Goal: Information Seeking & Learning: Find specific fact

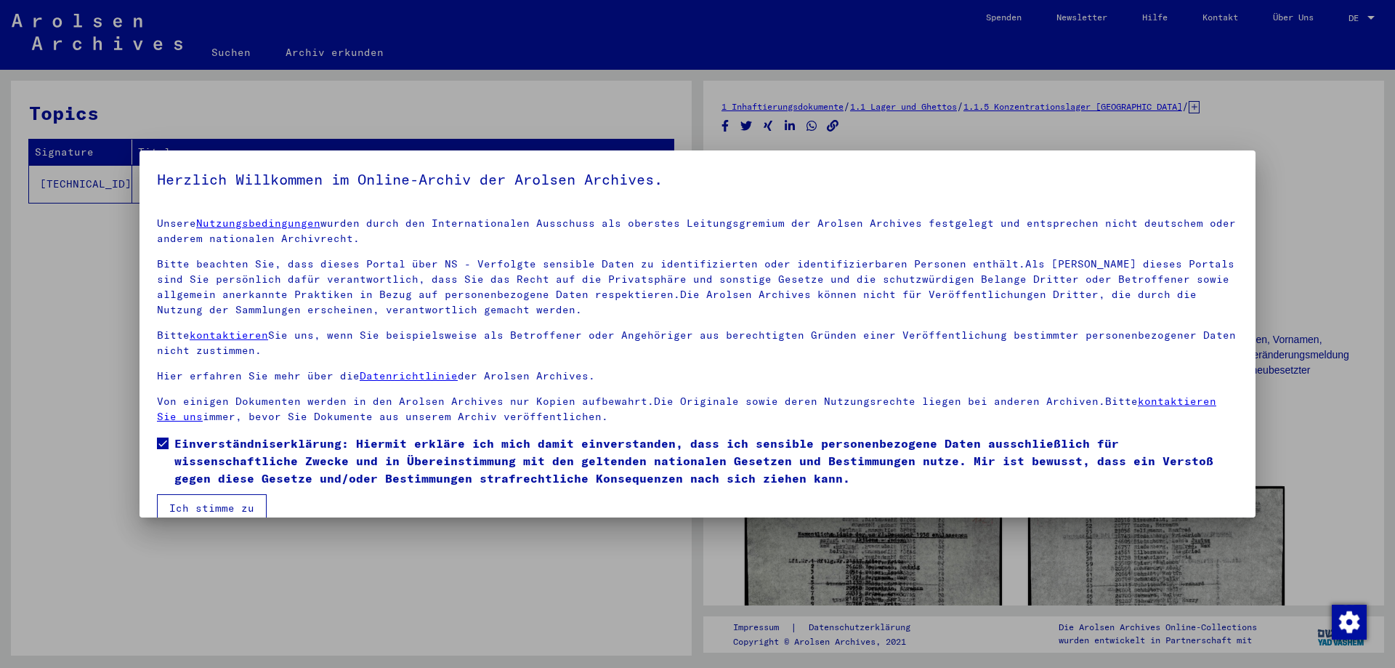
click at [189, 504] on button "Ich stimme zu" at bounding box center [212, 508] width 110 height 28
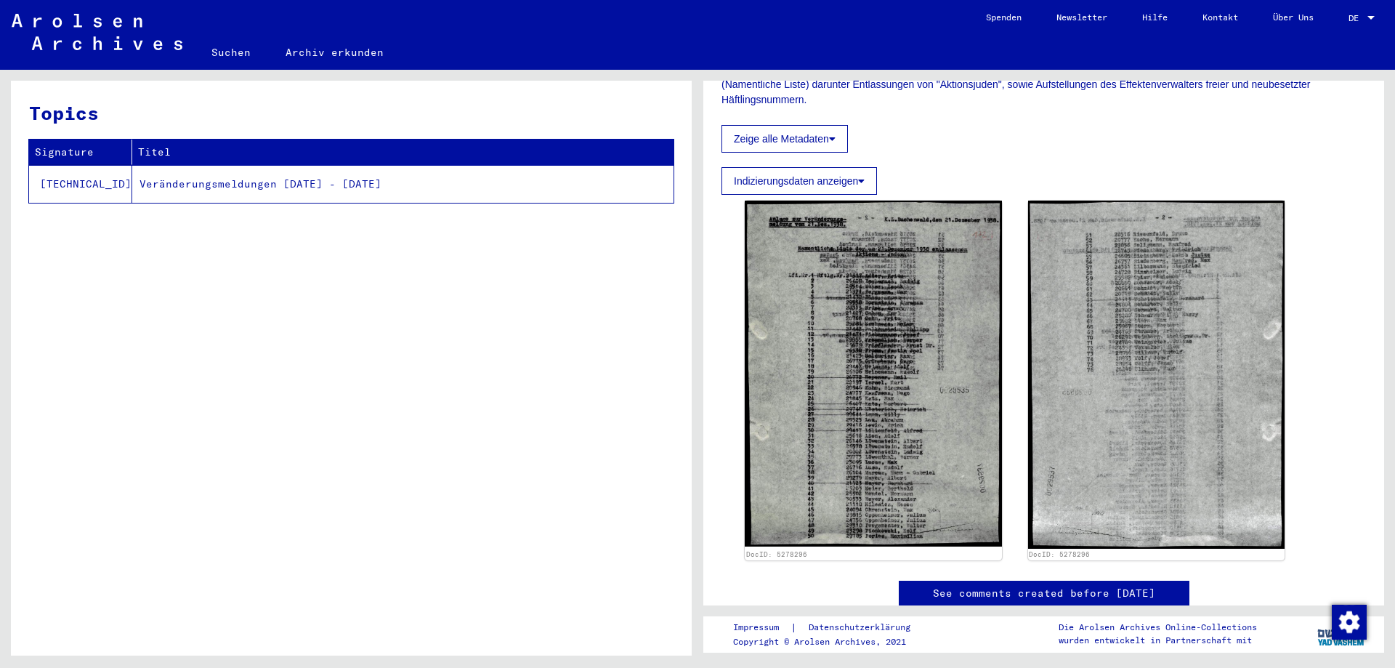
scroll to position [280, 0]
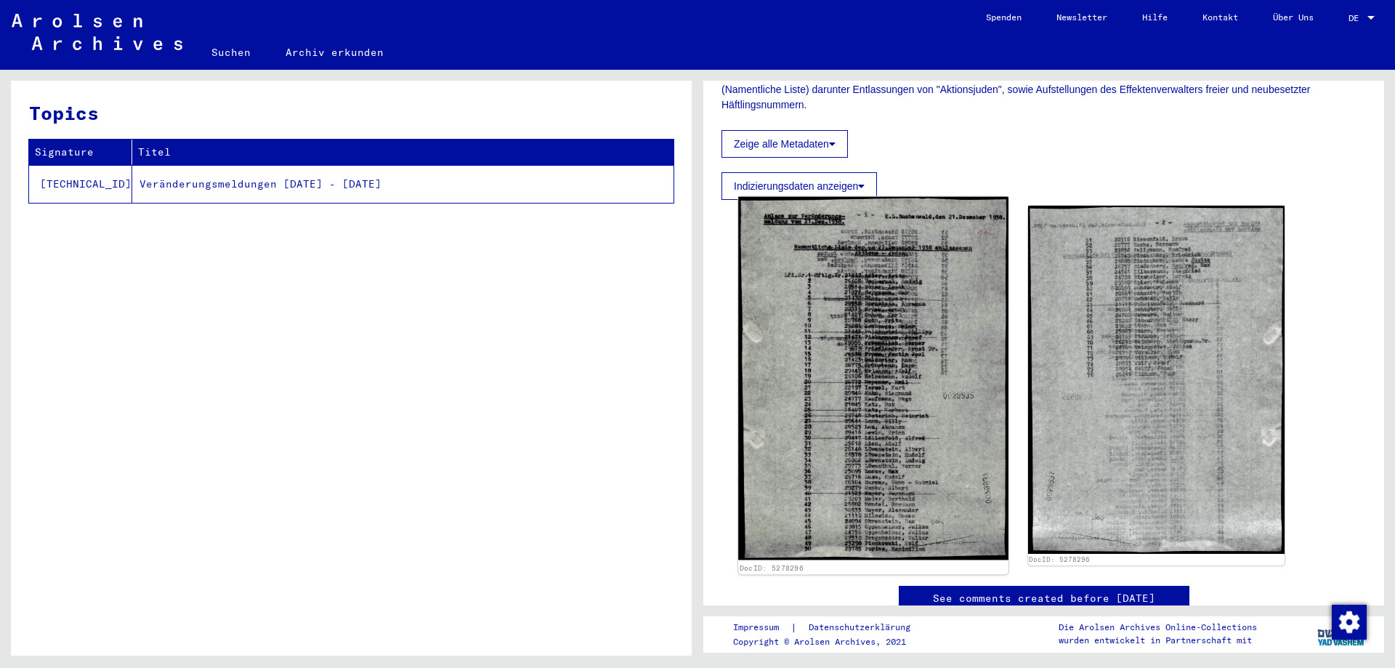
click at [865, 360] on img at bounding box center [872, 378] width 269 height 363
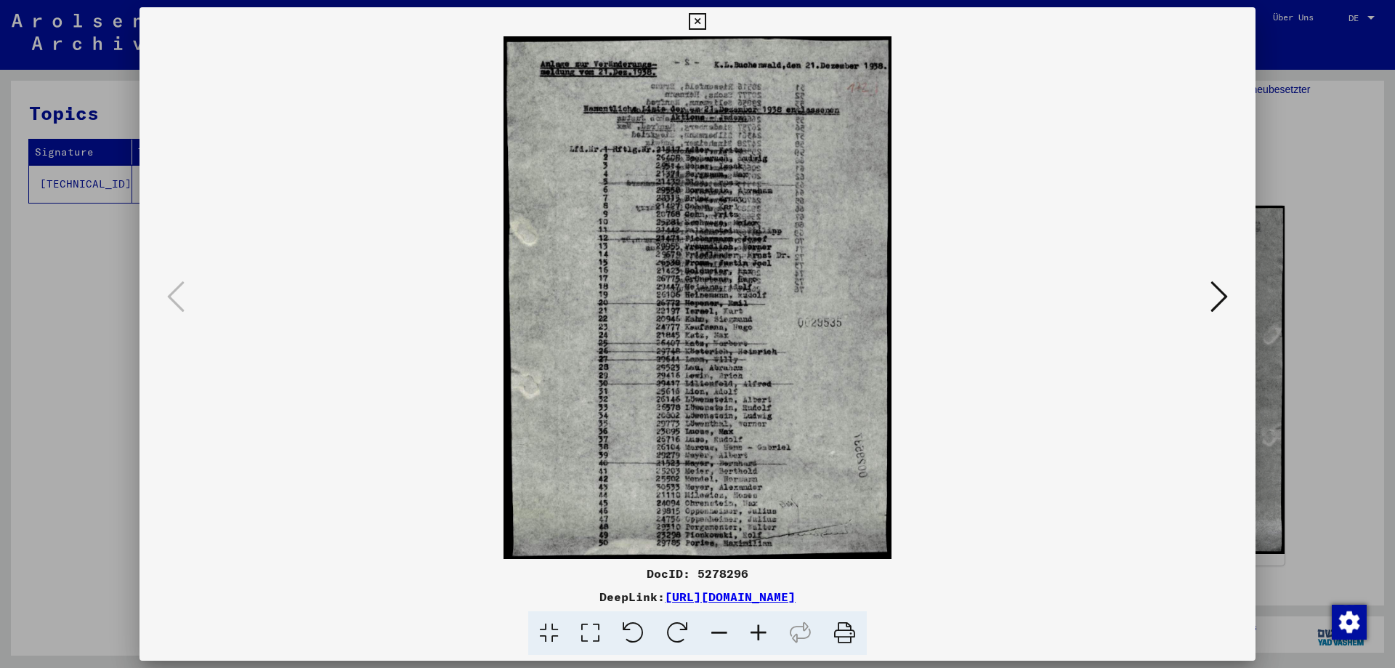
click at [752, 624] on icon at bounding box center [758, 633] width 39 height 44
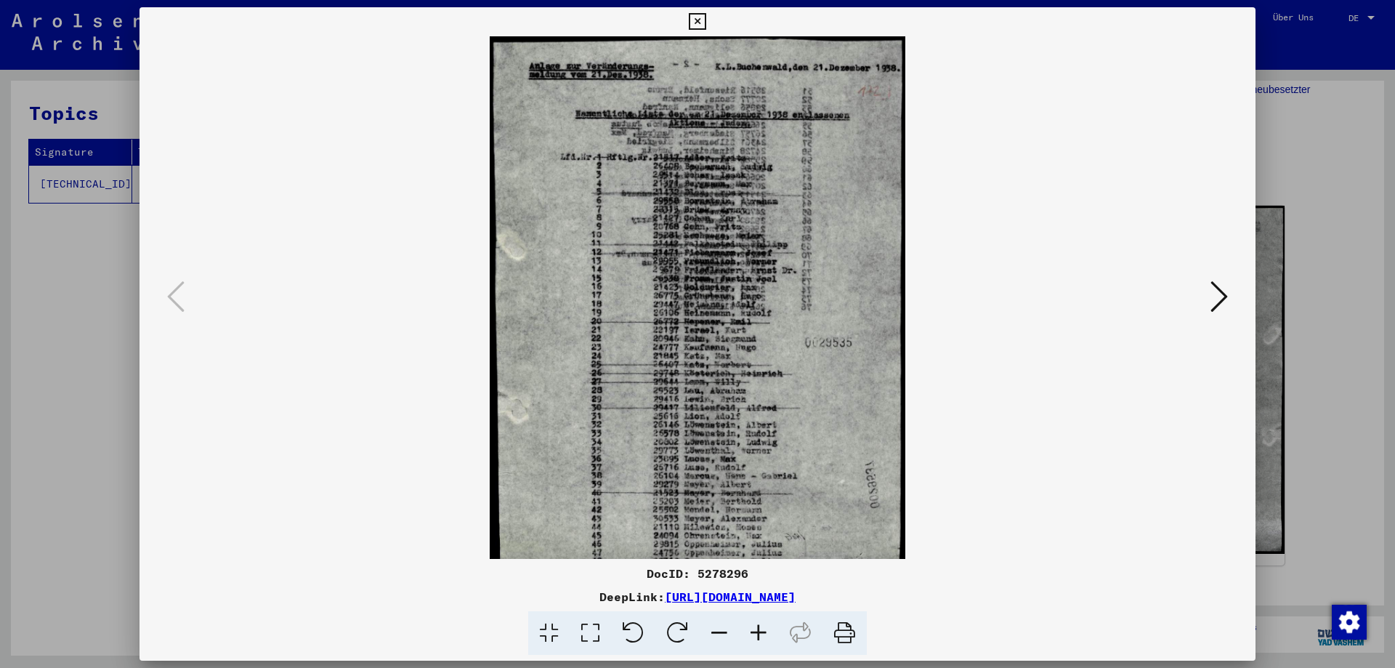
click at [751, 624] on icon at bounding box center [758, 633] width 39 height 44
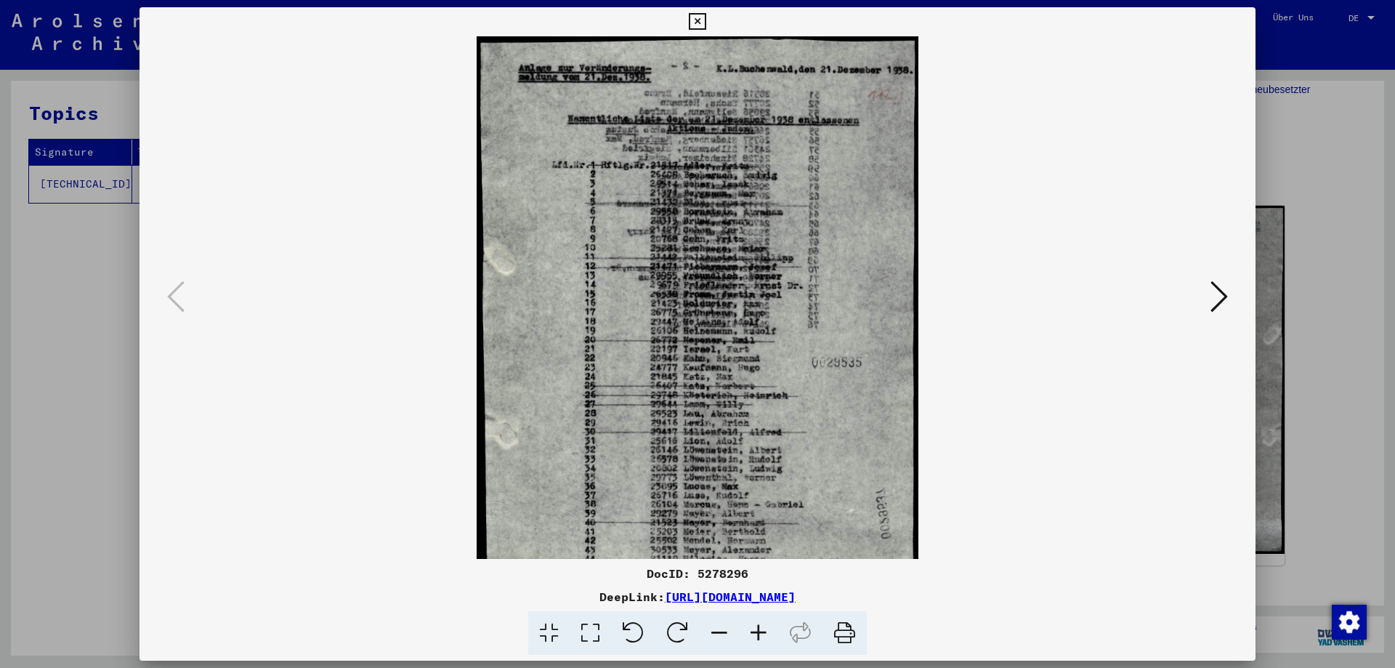
click at [751, 624] on icon at bounding box center [758, 633] width 39 height 44
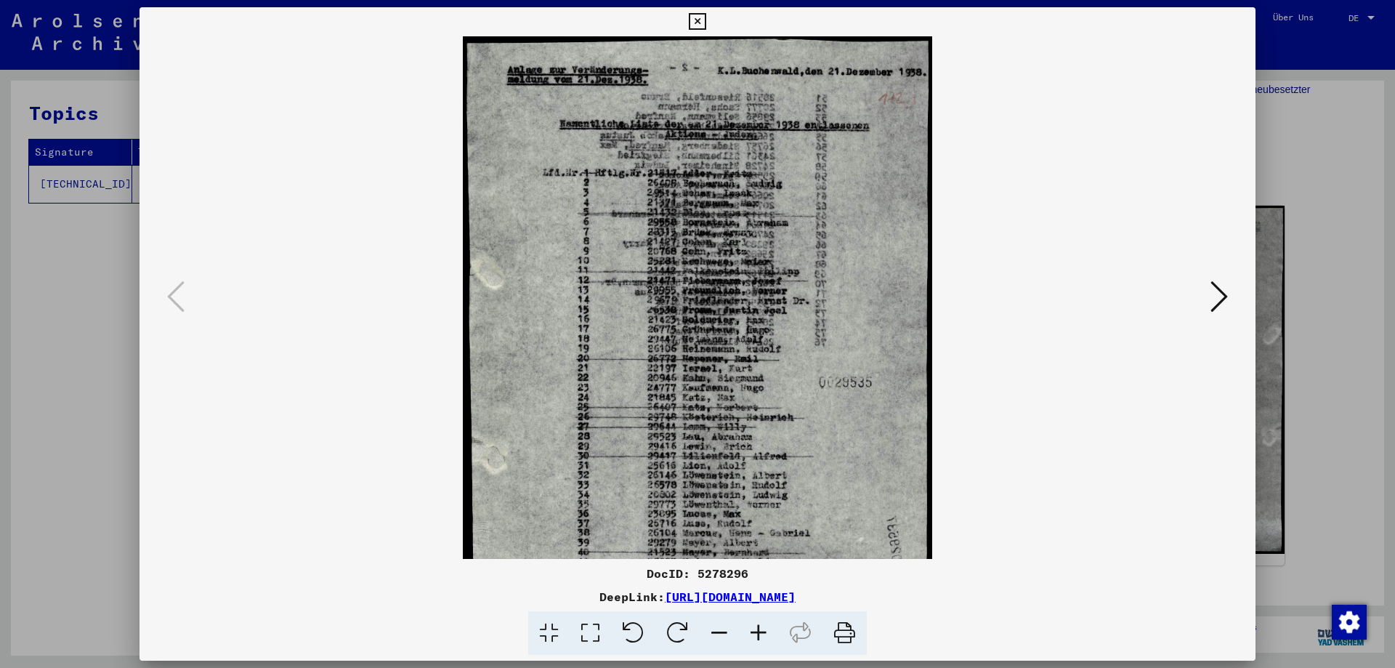
click at [751, 624] on icon at bounding box center [758, 633] width 39 height 44
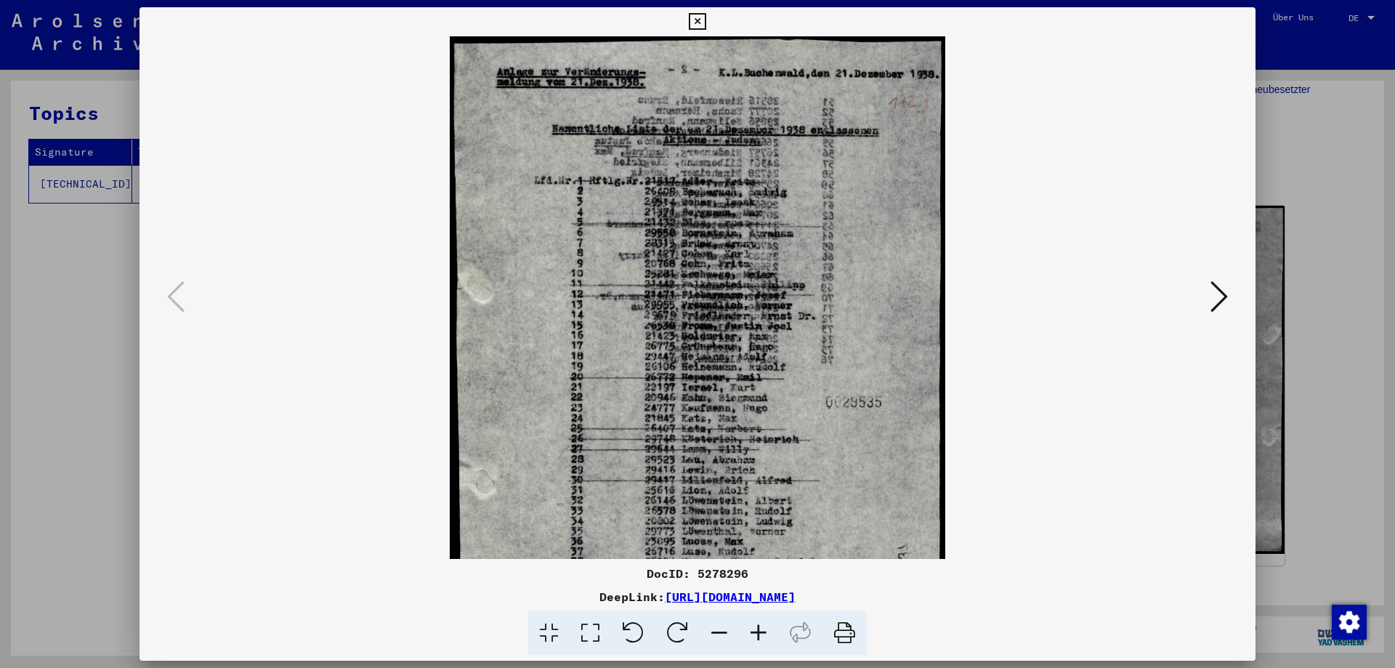
click at [750, 624] on icon at bounding box center [758, 633] width 39 height 44
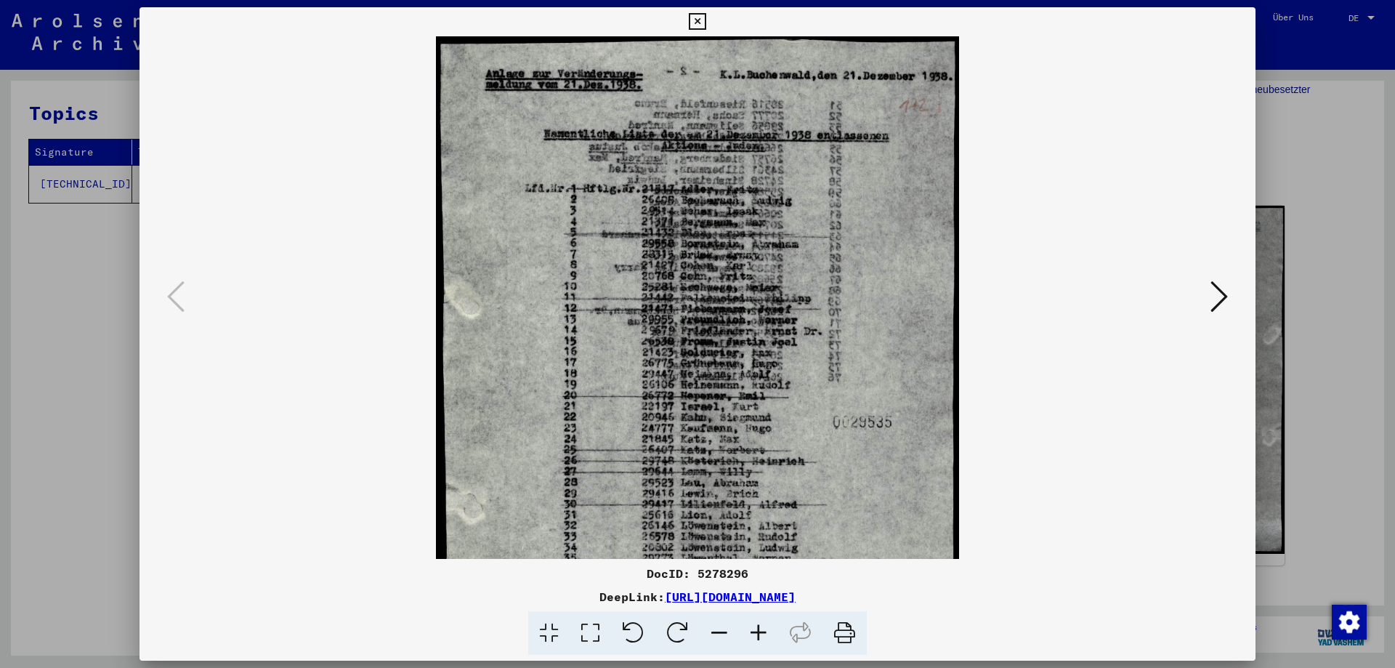
click at [748, 623] on icon at bounding box center [758, 633] width 39 height 44
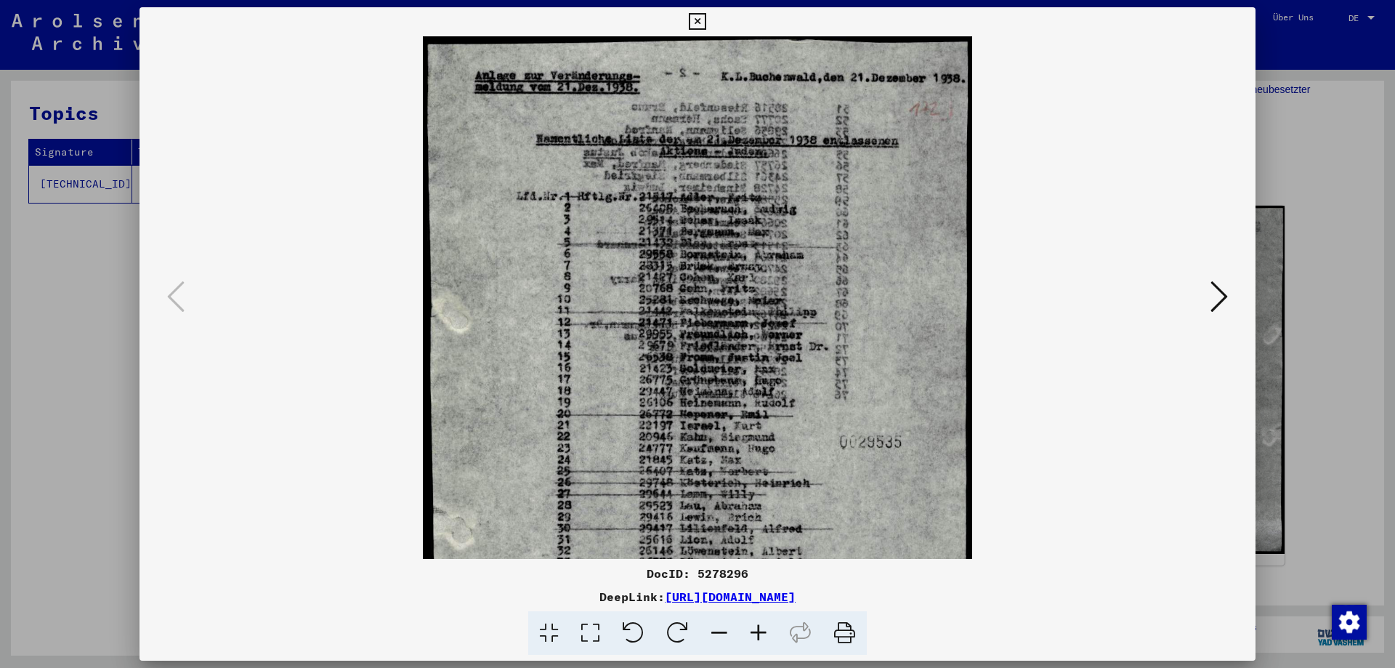
click at [748, 623] on icon at bounding box center [758, 633] width 39 height 44
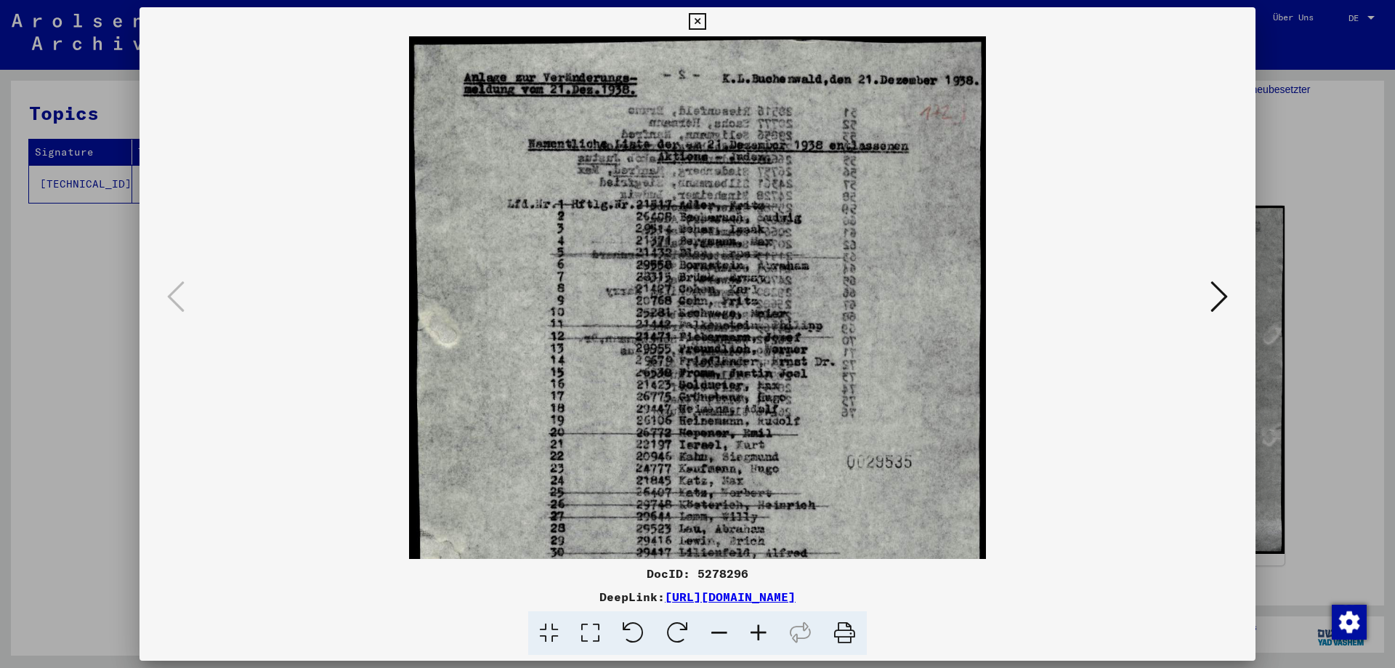
click at [748, 623] on icon at bounding box center [758, 633] width 39 height 44
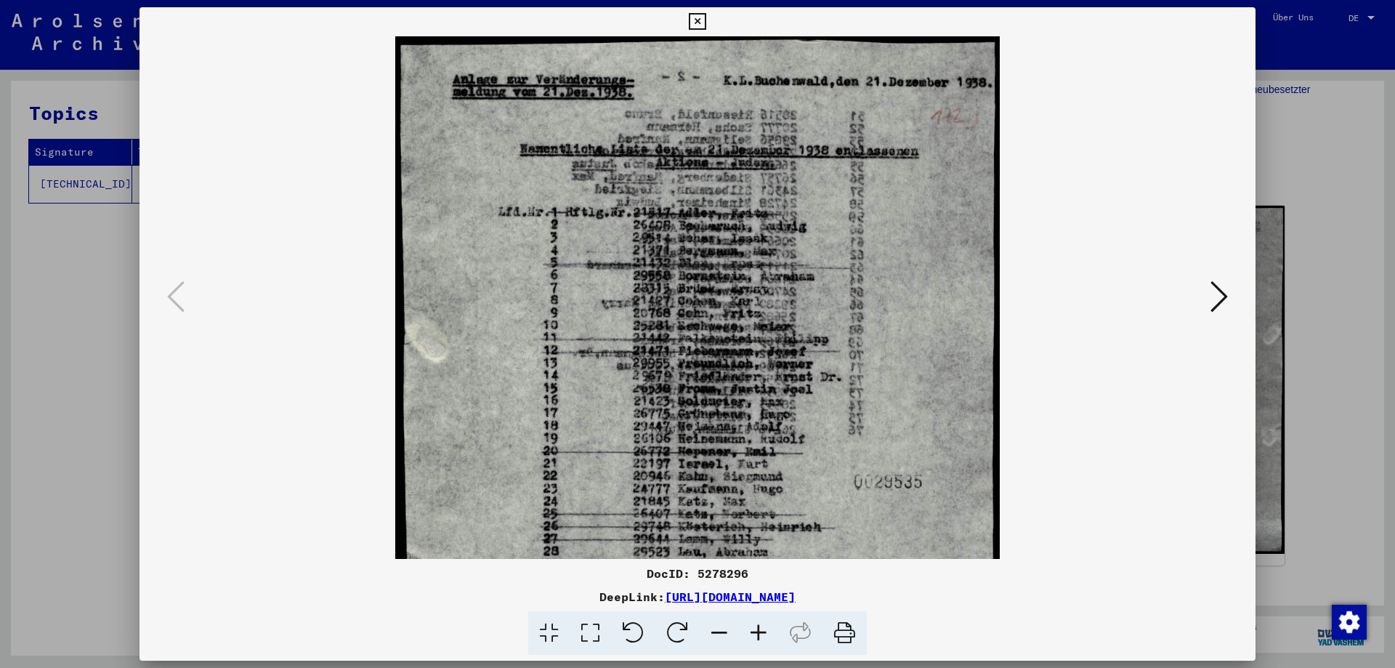
click at [748, 623] on icon at bounding box center [758, 633] width 39 height 44
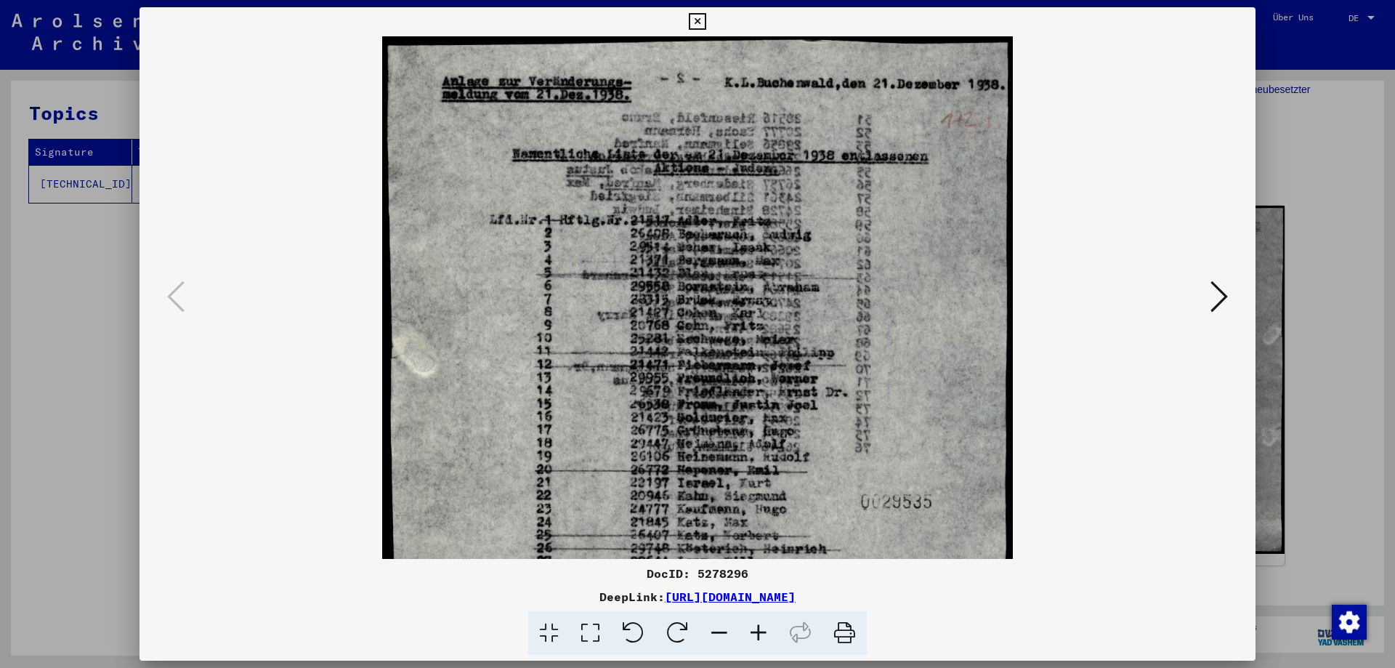
click at [748, 623] on icon at bounding box center [758, 633] width 39 height 44
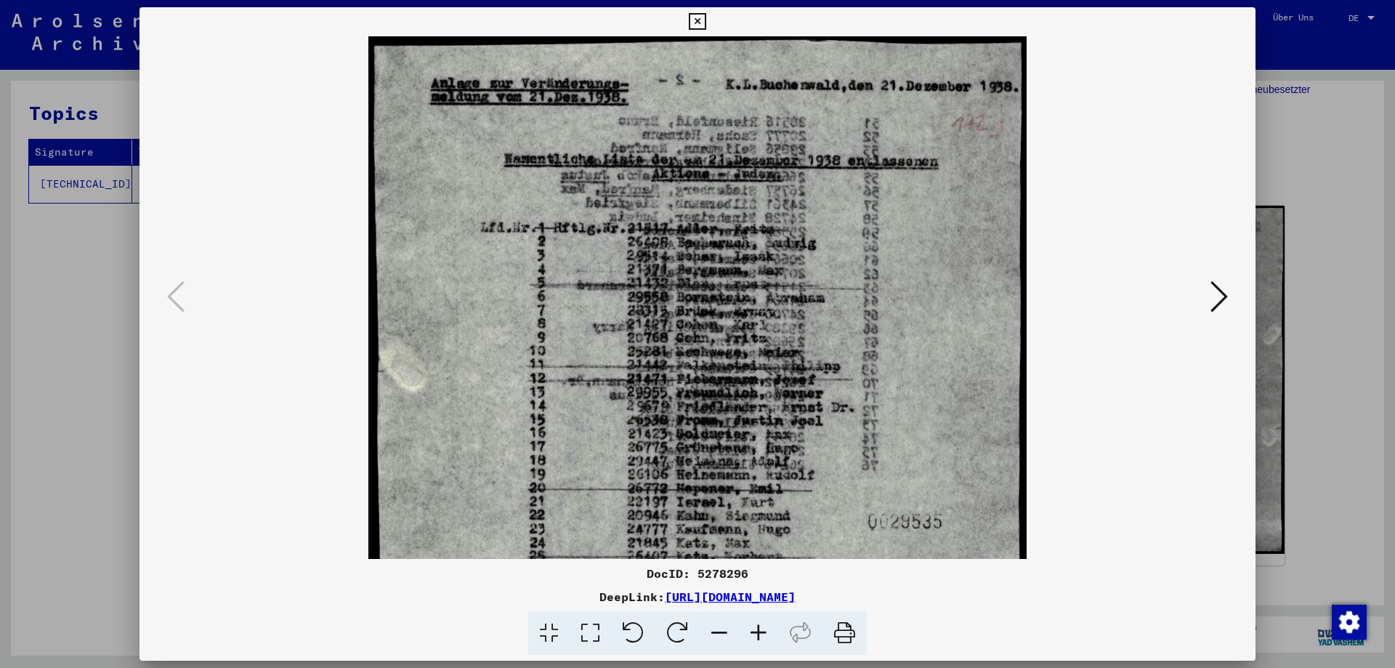
click at [745, 620] on icon at bounding box center [758, 633] width 39 height 44
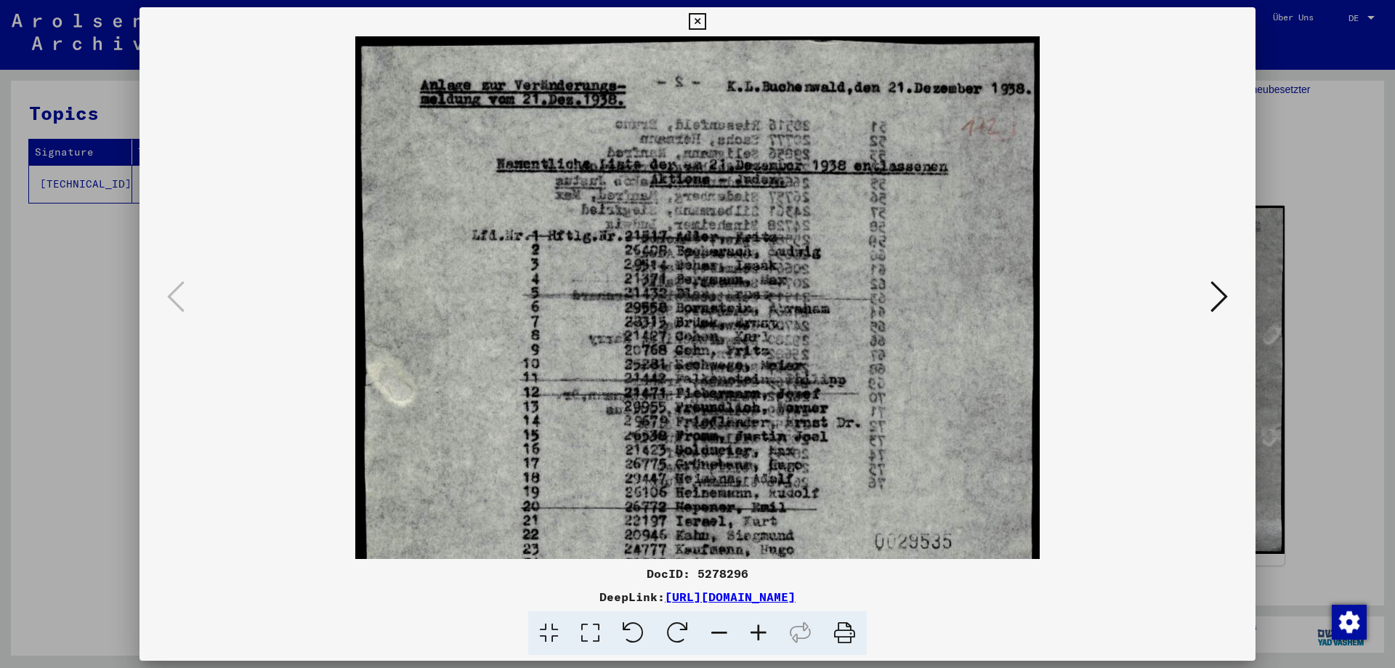
click at [744, 617] on icon at bounding box center [758, 633] width 39 height 44
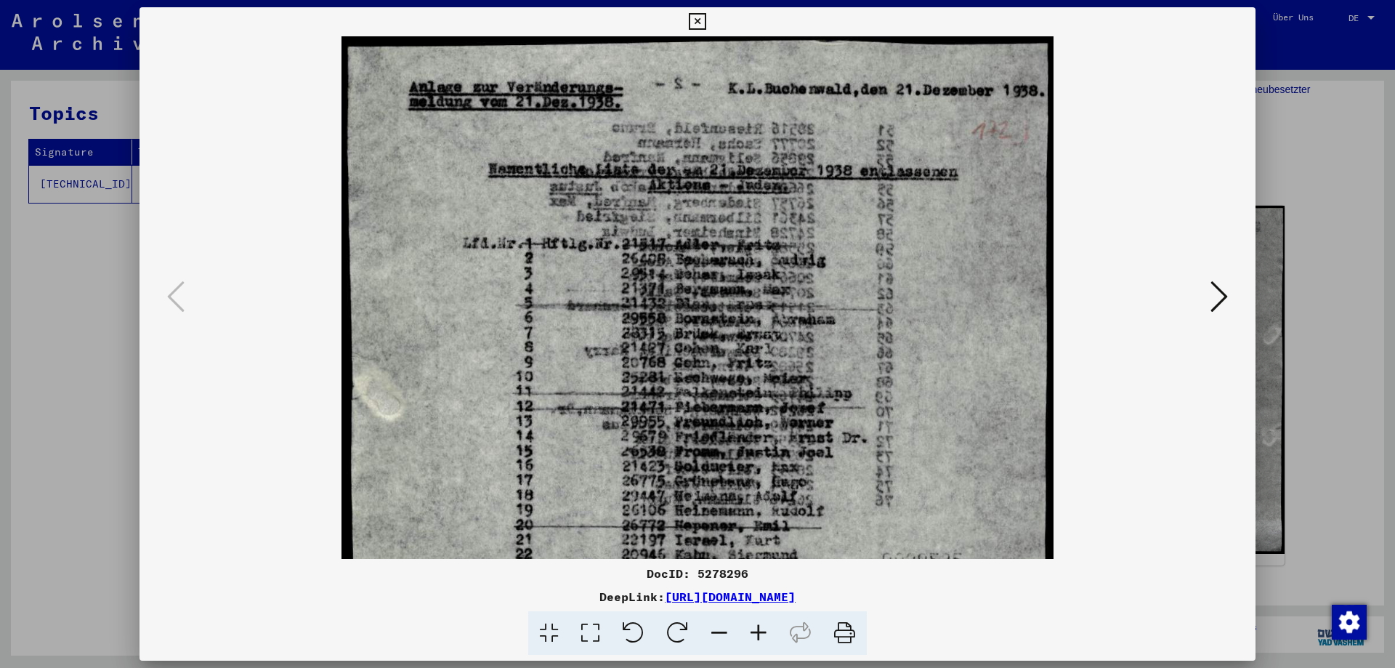
click at [744, 617] on icon at bounding box center [758, 633] width 39 height 44
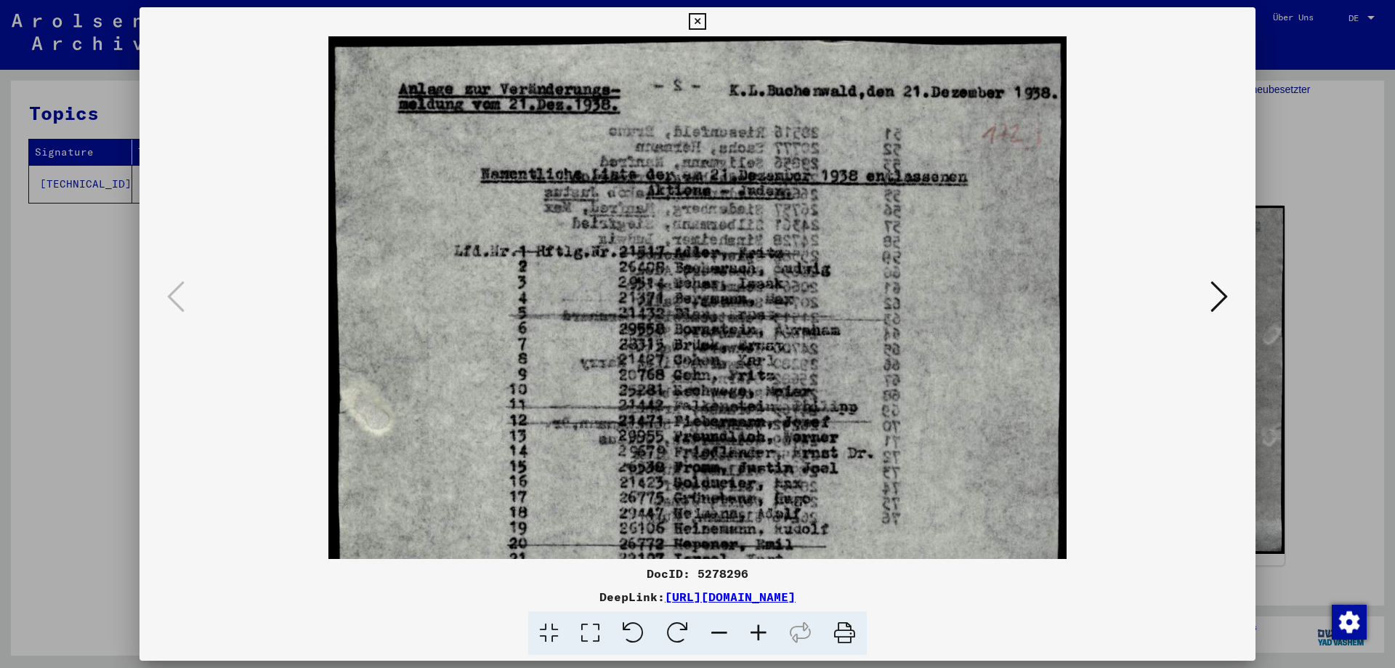
click at [743, 617] on icon at bounding box center [758, 633] width 39 height 44
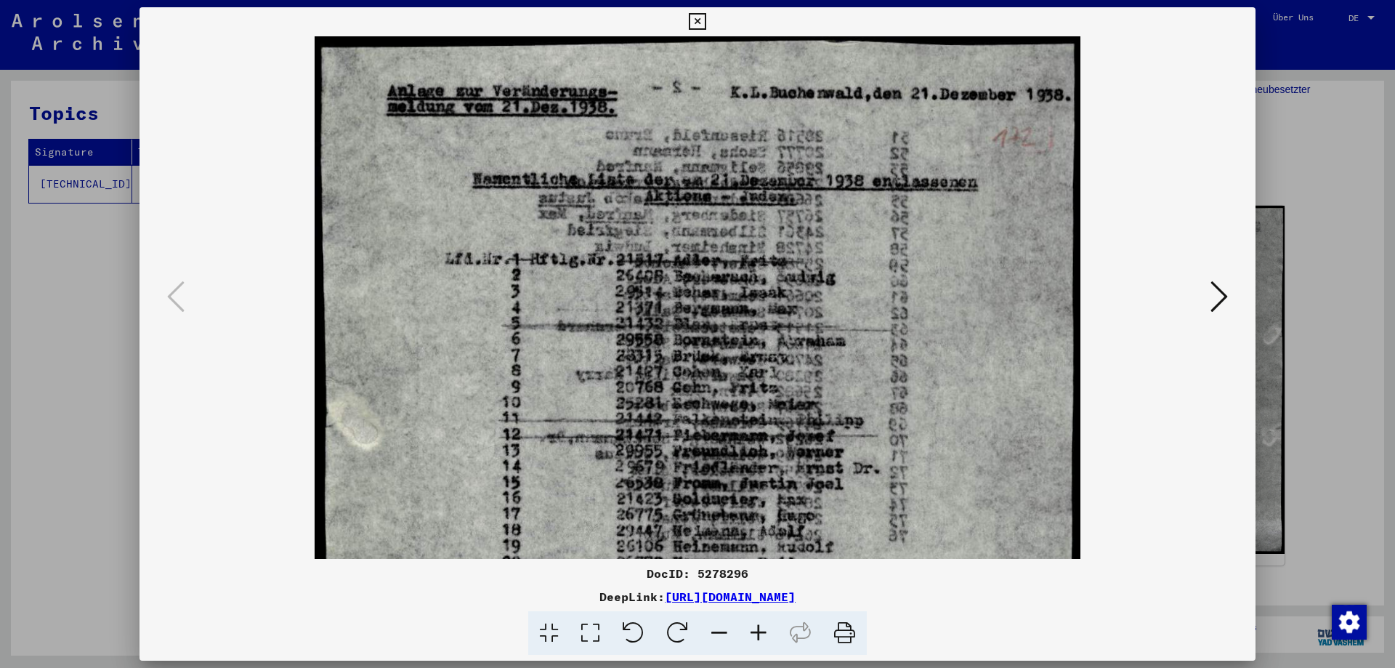
click at [742, 616] on icon at bounding box center [758, 633] width 39 height 44
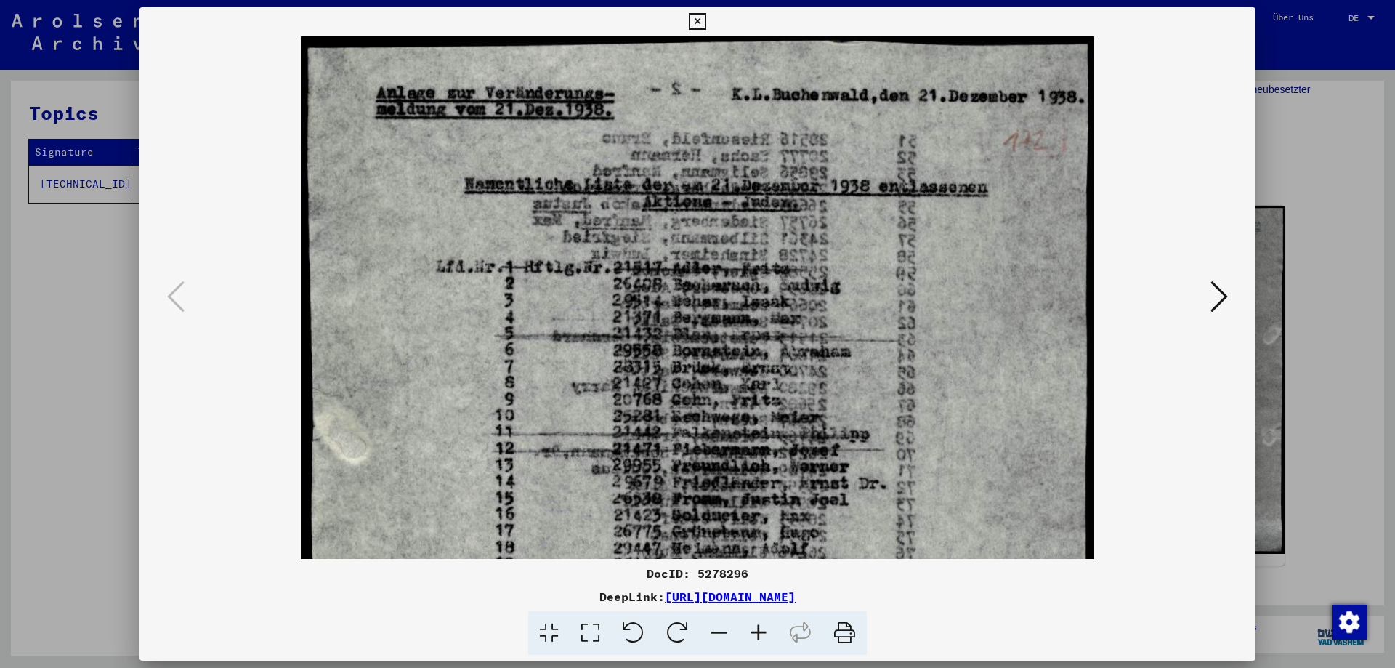
click at [742, 616] on icon at bounding box center [758, 633] width 39 height 44
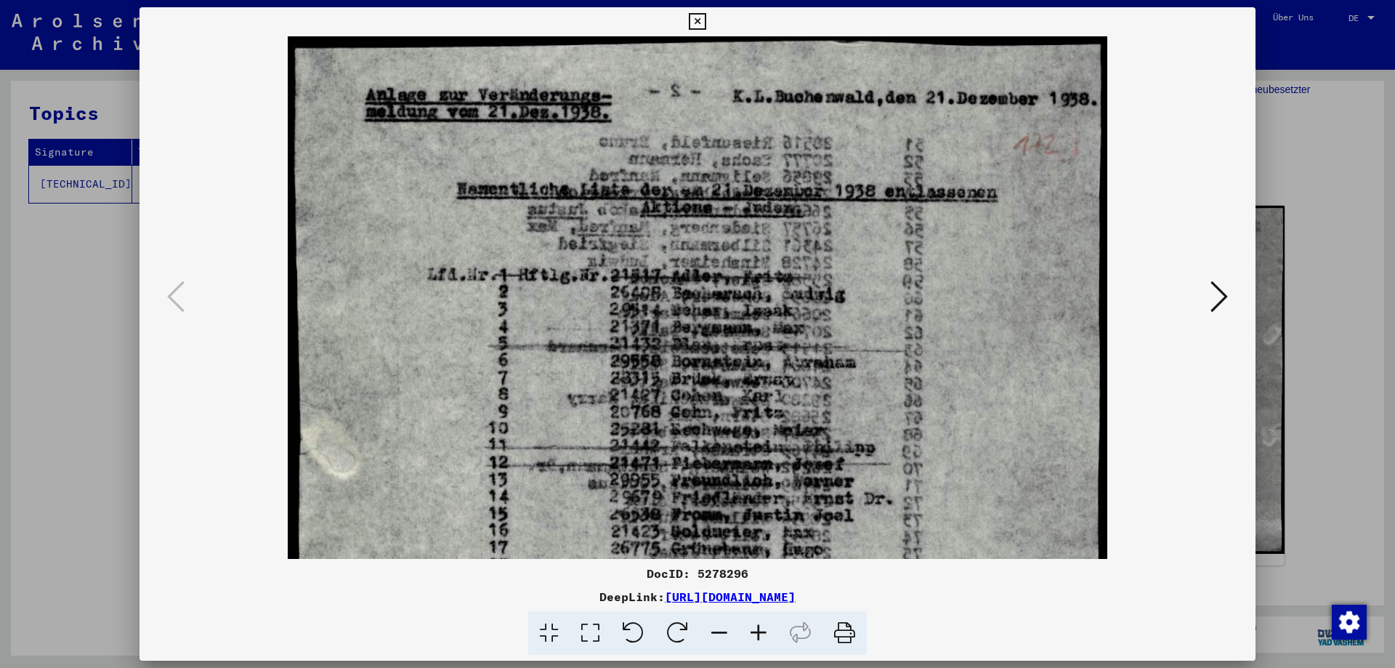
click at [738, 612] on icon at bounding box center [719, 633] width 39 height 44
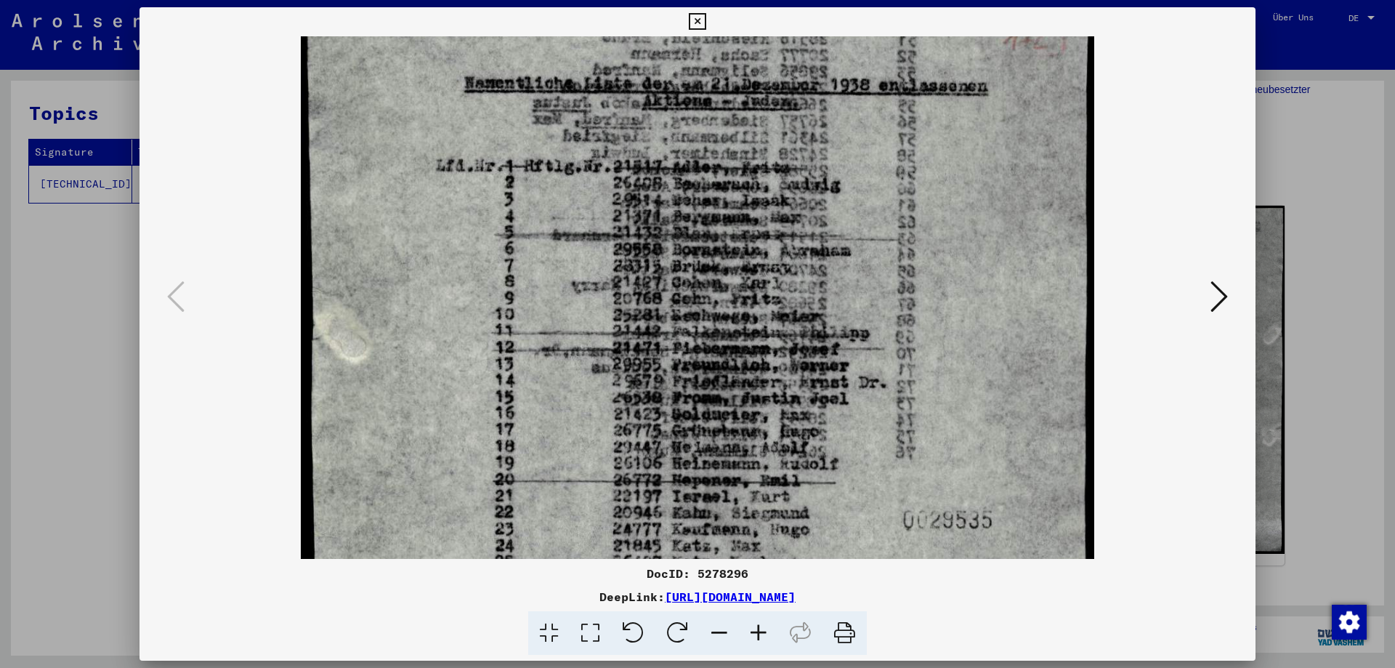
drag, startPoint x: 821, startPoint y: 422, endPoint x: 817, endPoint y: 321, distance: 101.0
click at [817, 321] on img at bounding box center [697, 468] width 792 height 1067
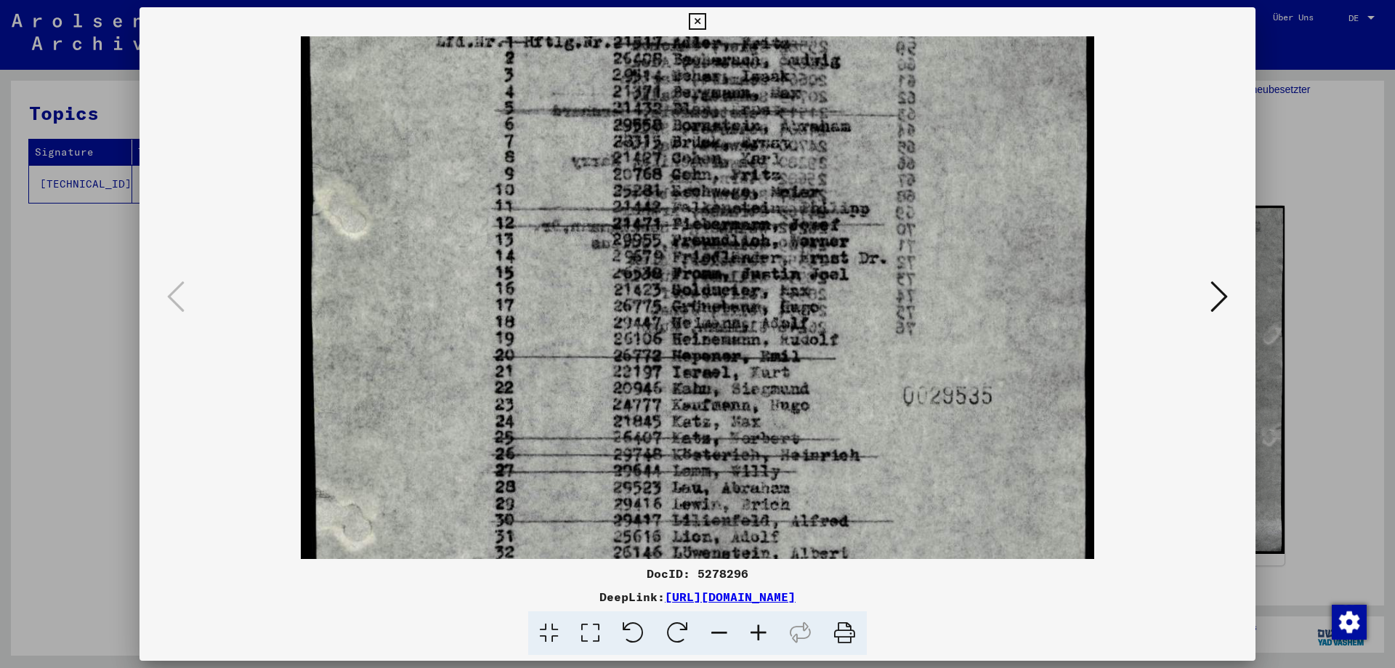
drag, startPoint x: 820, startPoint y: 418, endPoint x: 812, endPoint y: 294, distance: 124.5
click at [812, 294] on img at bounding box center [697, 344] width 792 height 1067
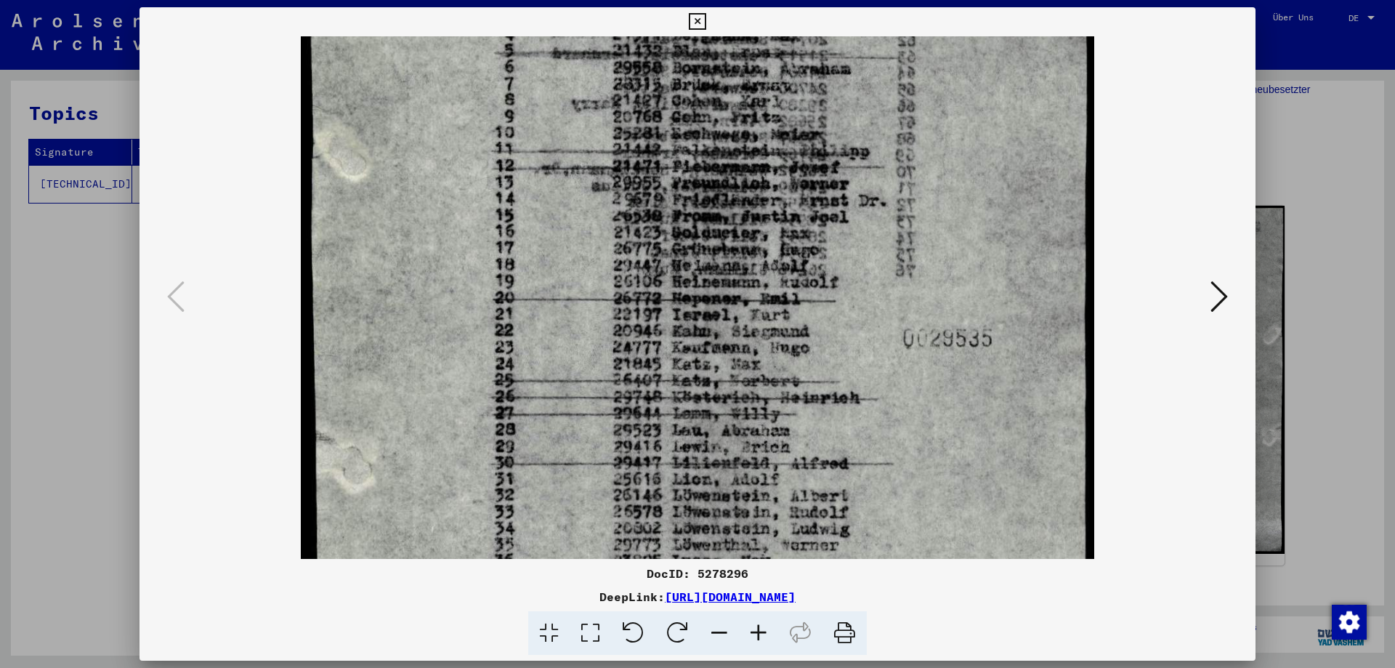
drag, startPoint x: 821, startPoint y: 397, endPoint x: 827, endPoint y: 339, distance: 57.7
click at [827, 339] on img at bounding box center [697, 287] width 792 height 1067
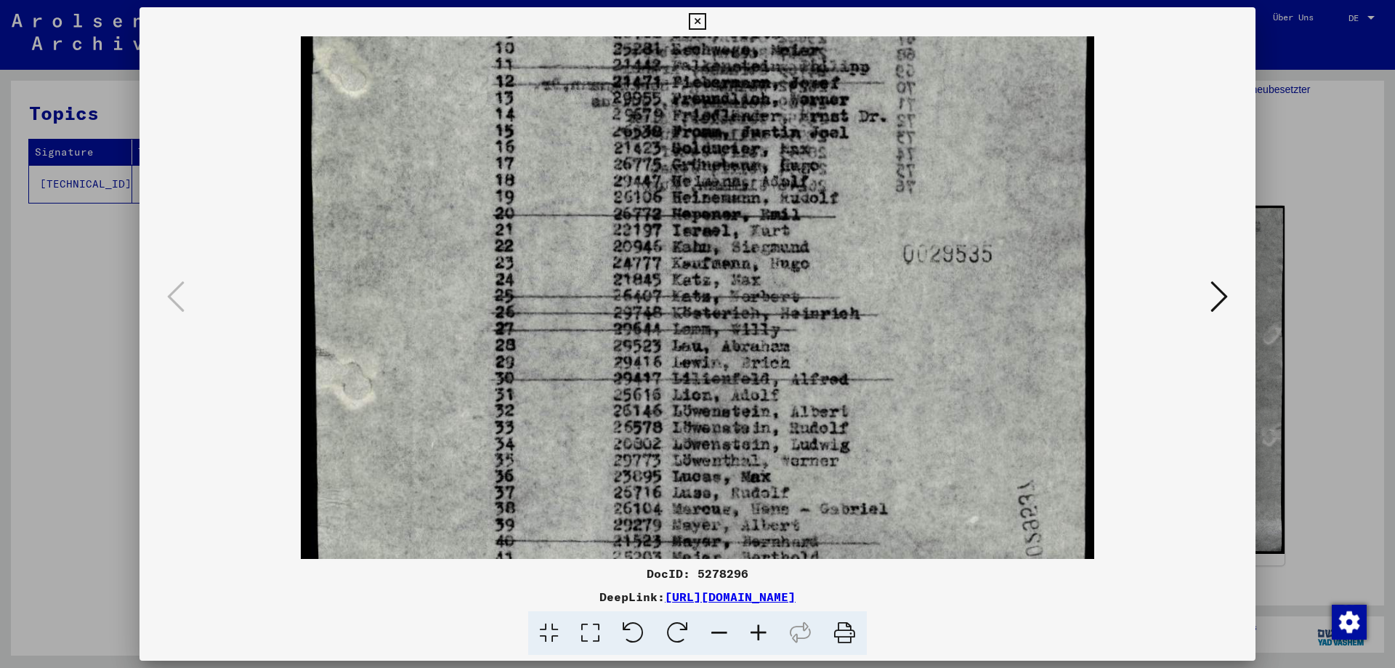
drag, startPoint x: 832, startPoint y: 442, endPoint x: 837, endPoint y: 357, distance: 85.1
click at [837, 357] on img at bounding box center [697, 202] width 792 height 1067
click at [699, 17] on icon at bounding box center [697, 21] width 17 height 17
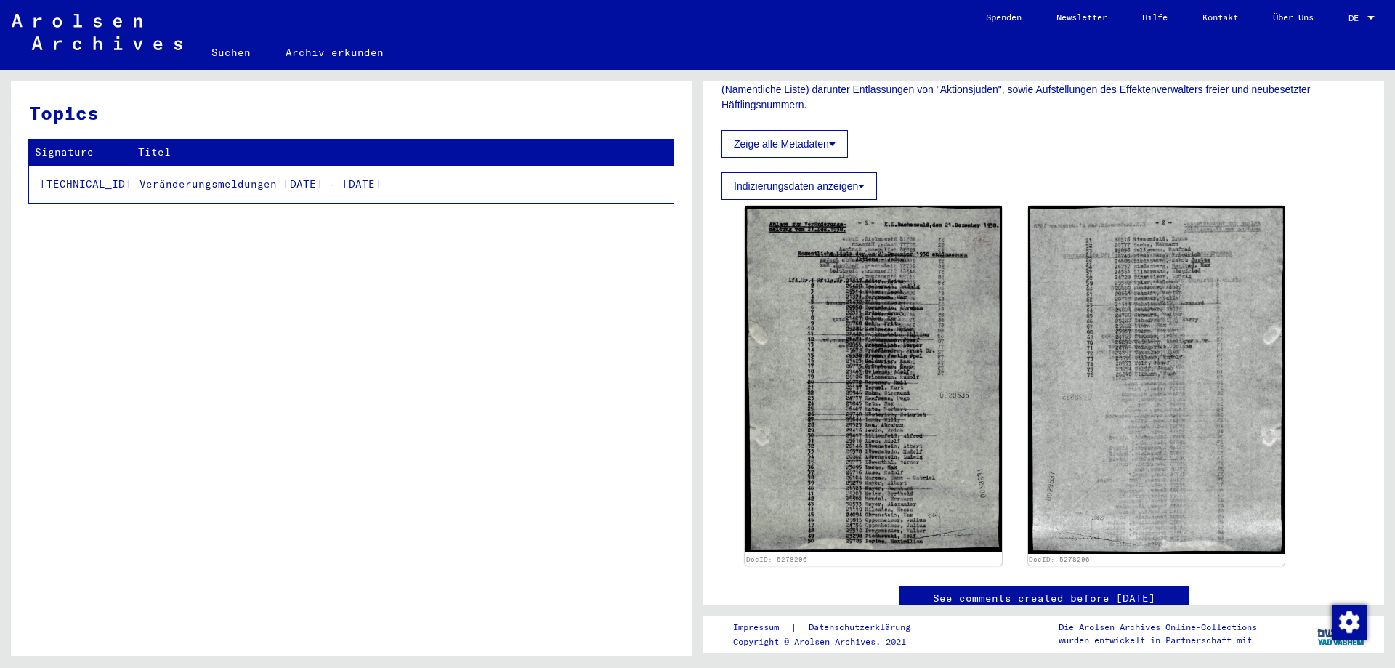
click at [228, 52] on link "Suchen" at bounding box center [231, 52] width 74 height 35
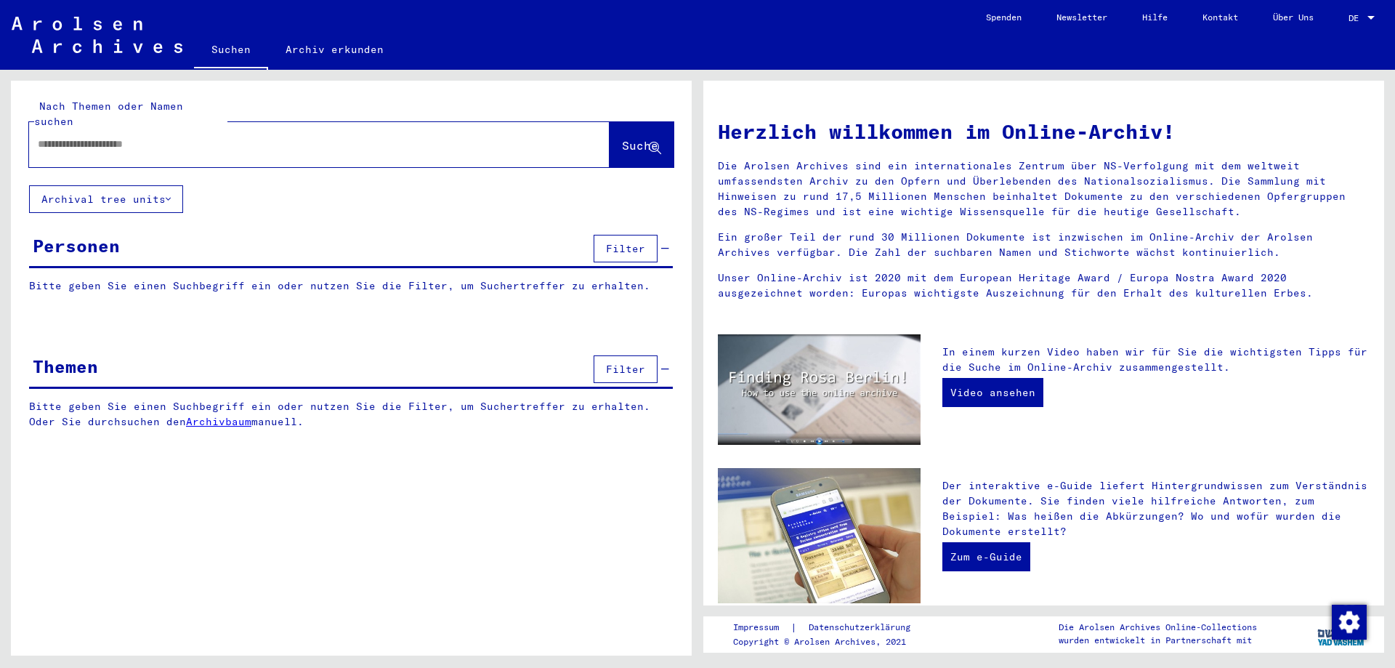
click at [135, 137] on input "text" at bounding box center [302, 144] width 528 height 15
type input "*****"
click at [622, 138] on span "Suche" at bounding box center [640, 145] width 36 height 15
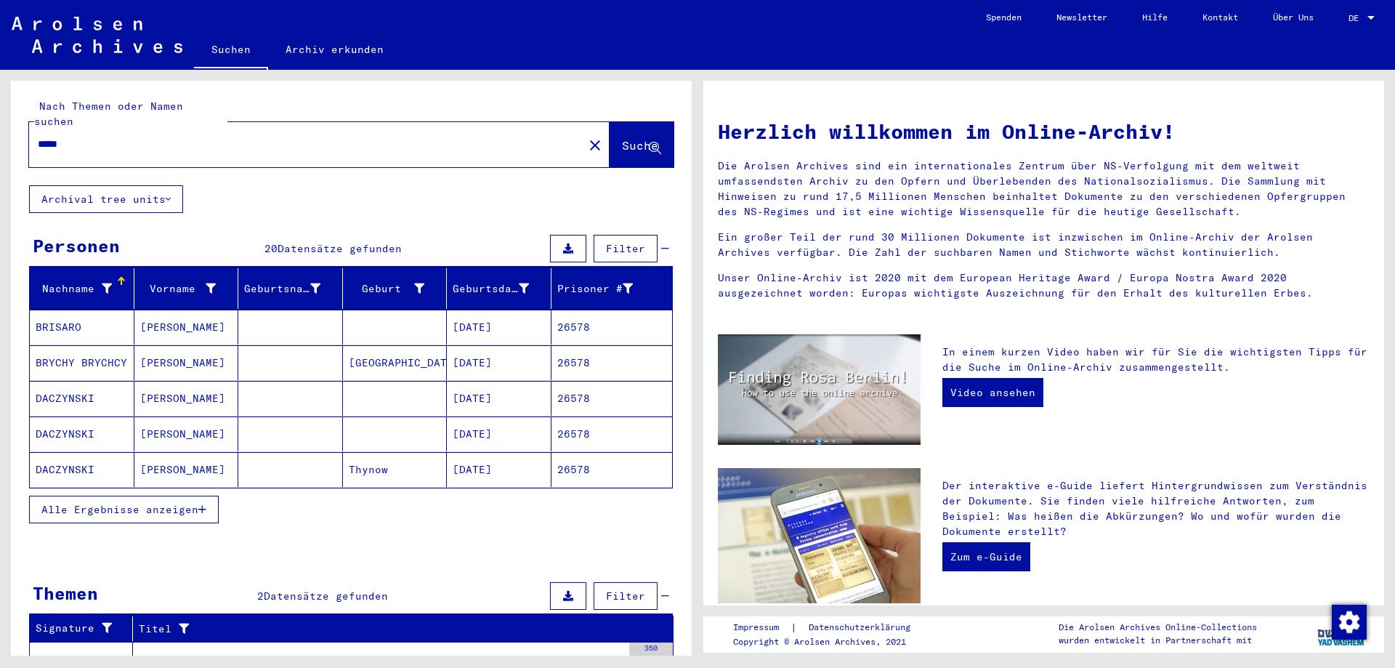
click at [188, 503] on span "Alle Ergebnisse anzeigen" at bounding box center [119, 509] width 157 height 13
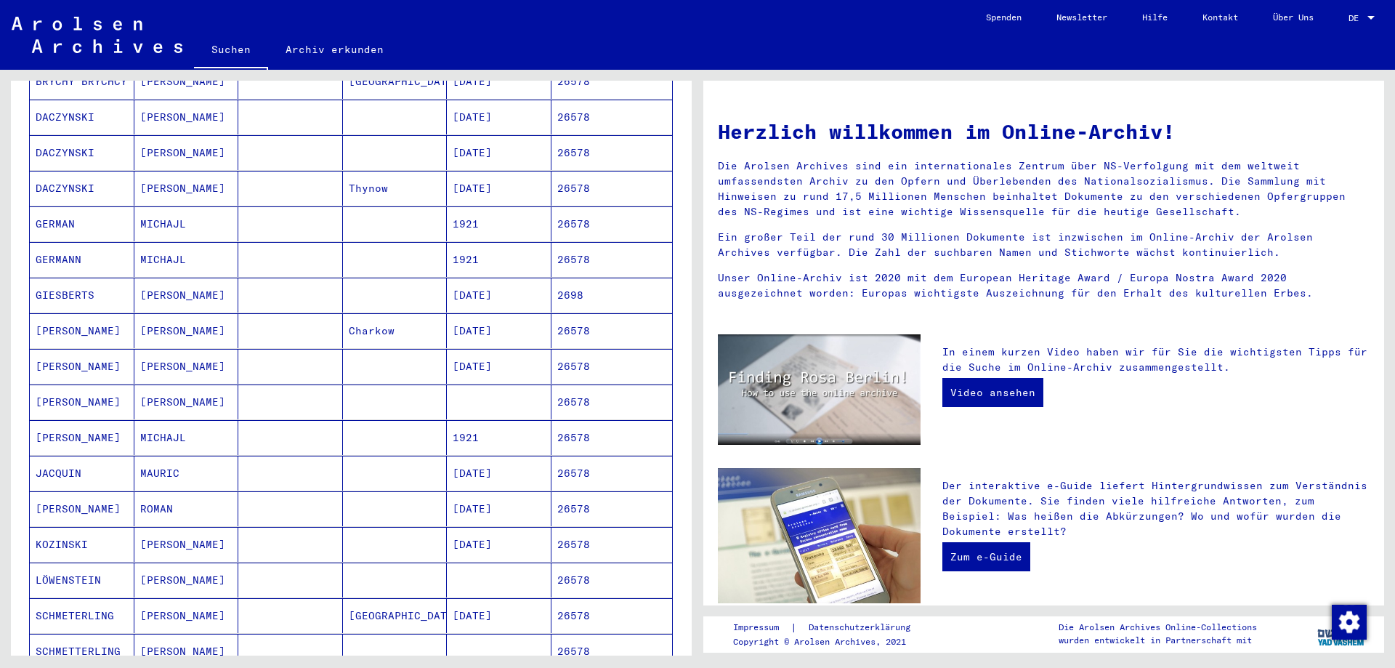
scroll to position [286, 0]
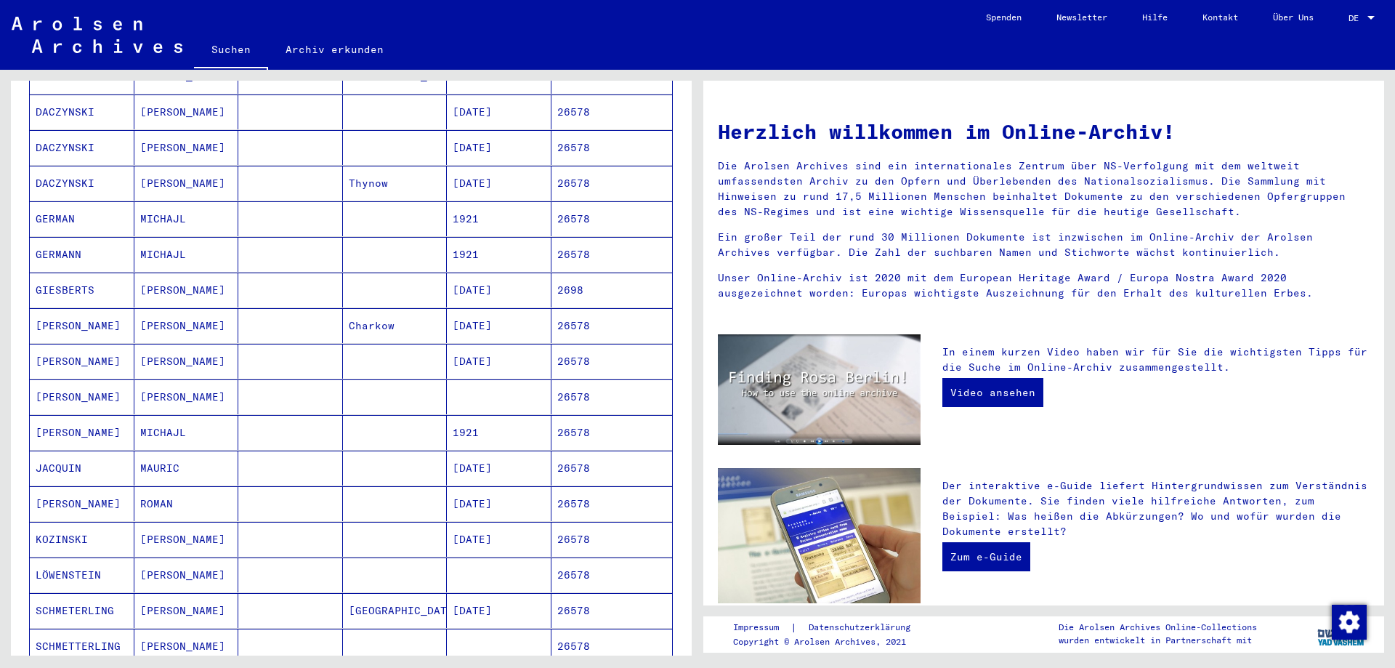
click at [564, 560] on mat-cell "26578" at bounding box center [611, 574] width 121 height 35
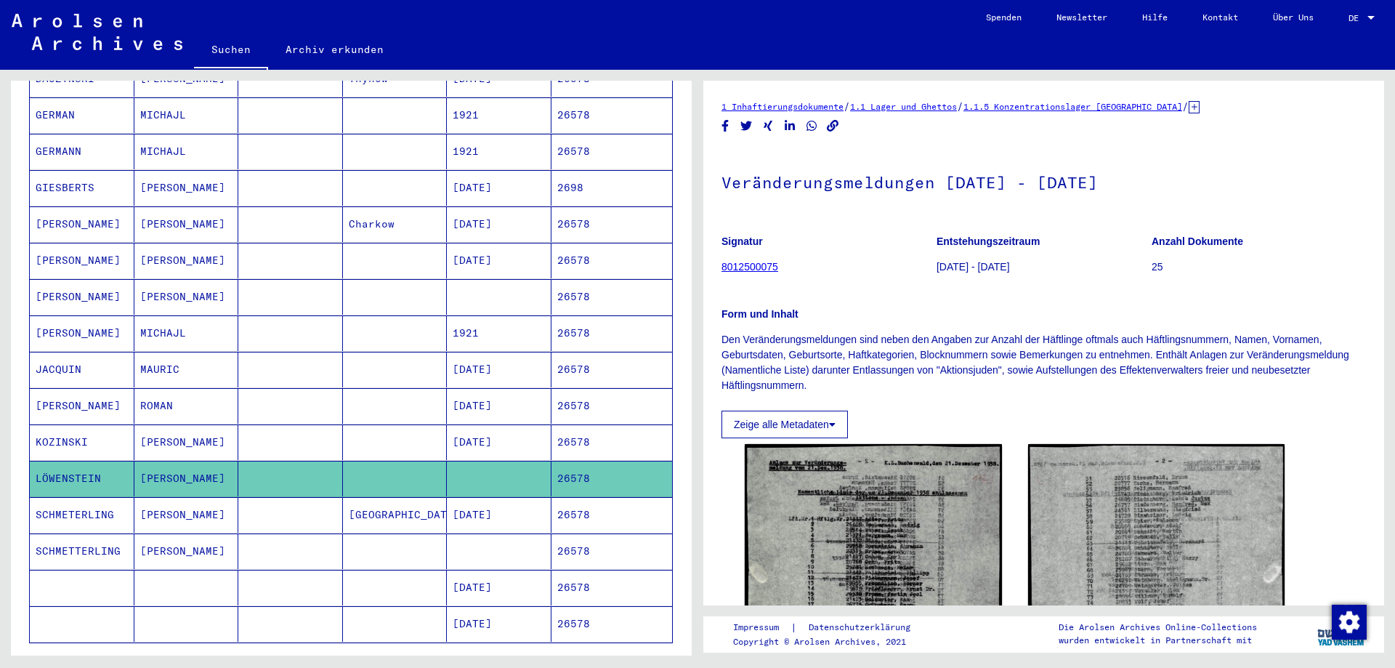
scroll to position [409, 0]
